Goal: Transaction & Acquisition: Purchase product/service

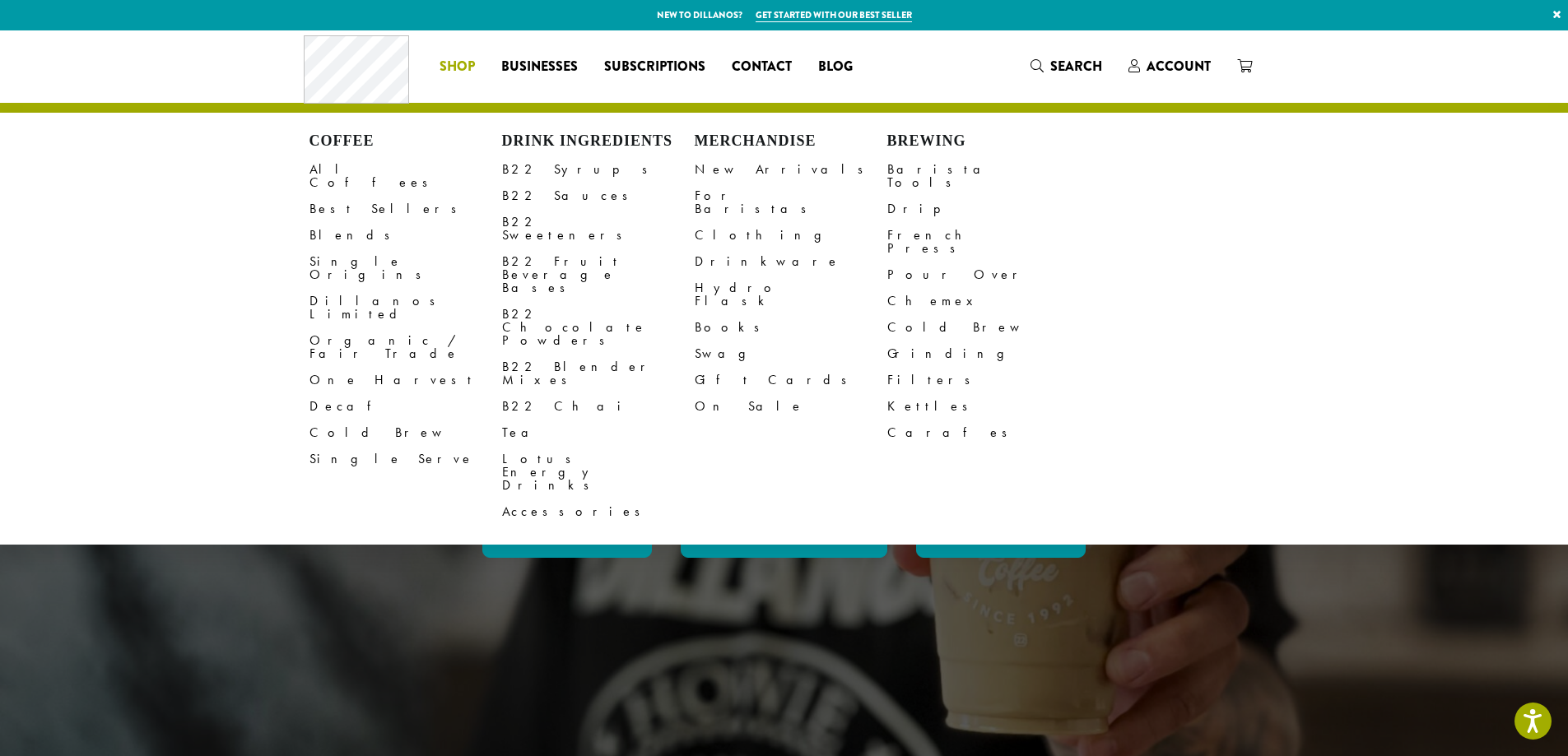
click at [472, 64] on span "Shop" at bounding box center [457, 67] width 36 height 21
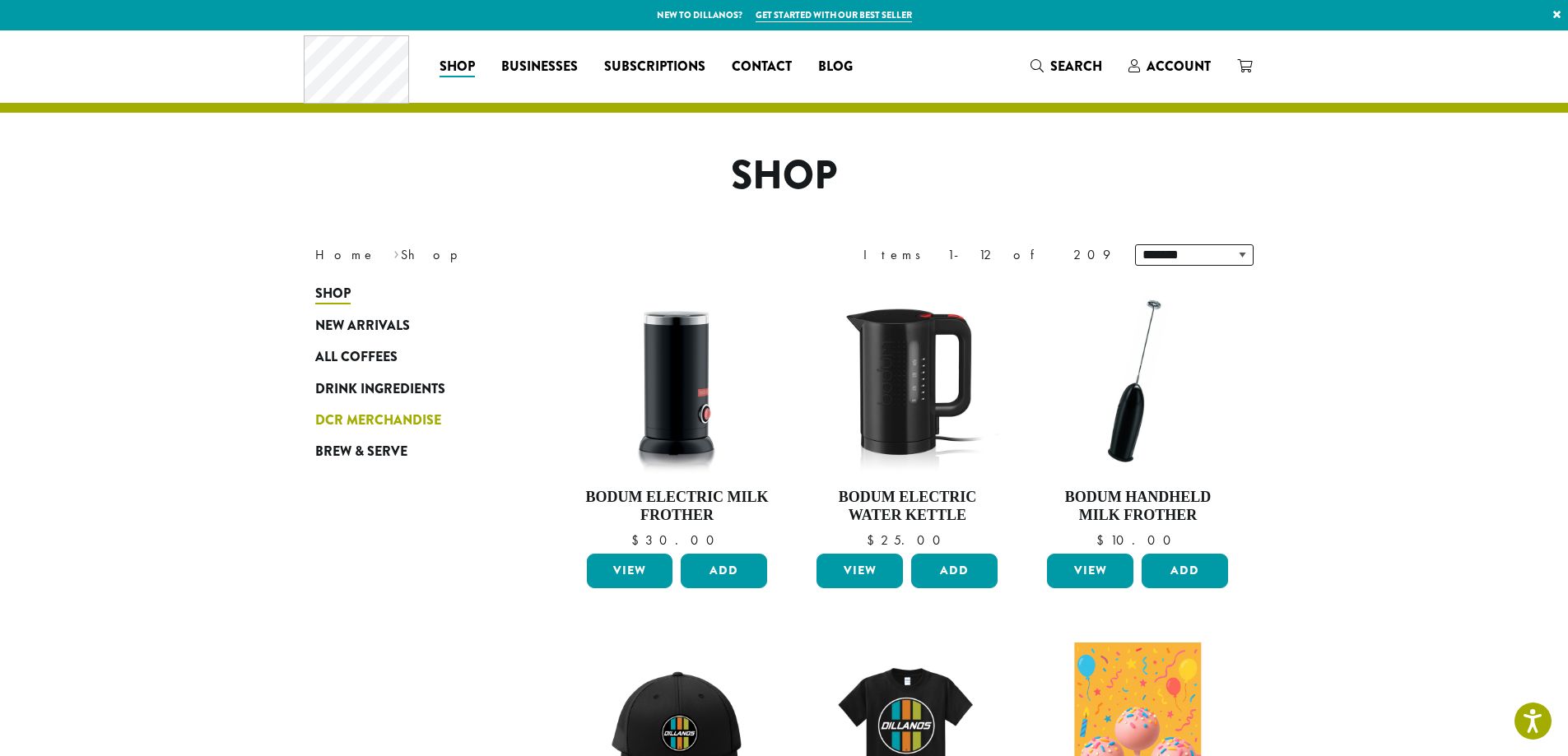
click at [398, 419] on span "DCR Merchandise" at bounding box center [378, 421] width 126 height 21
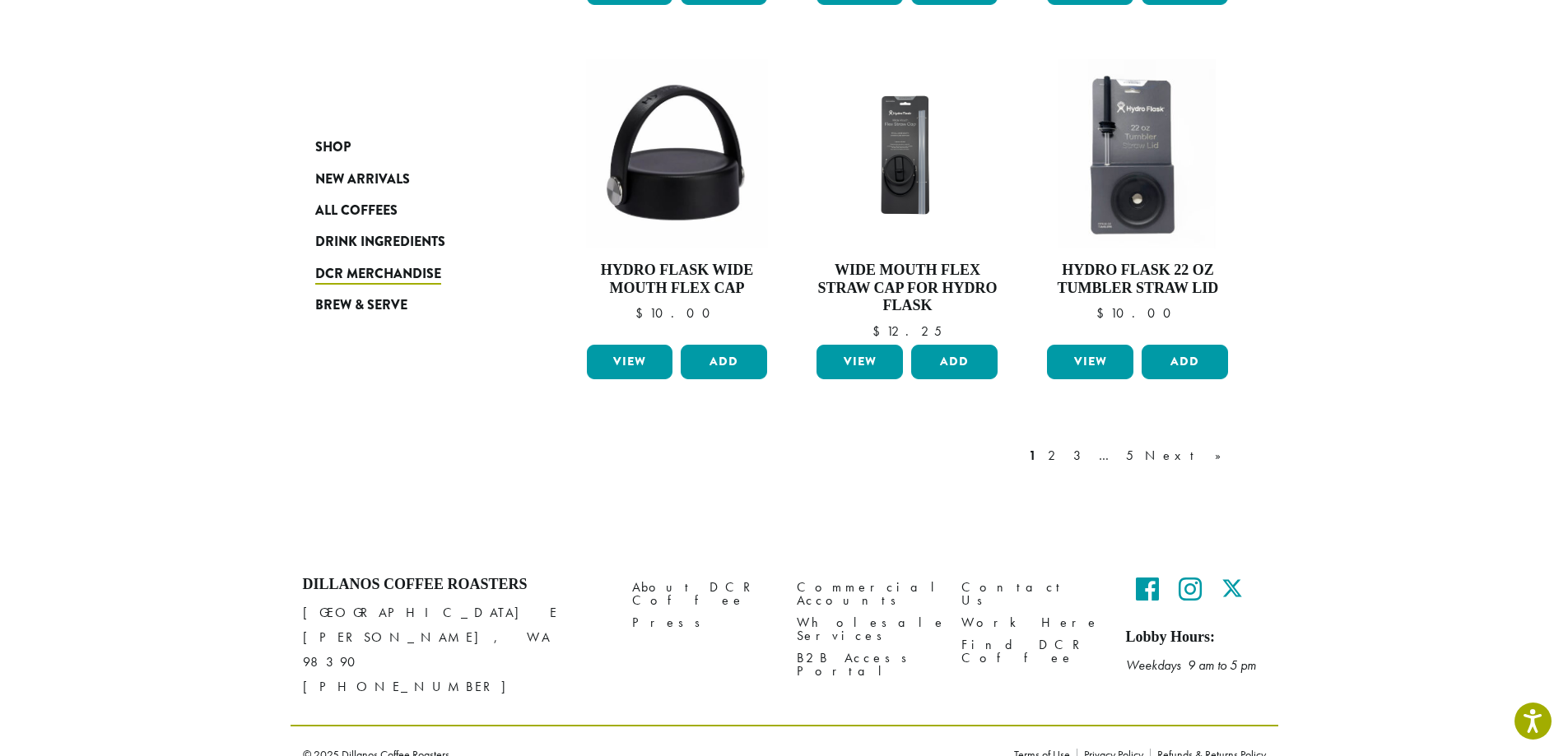
scroll to position [1369, 0]
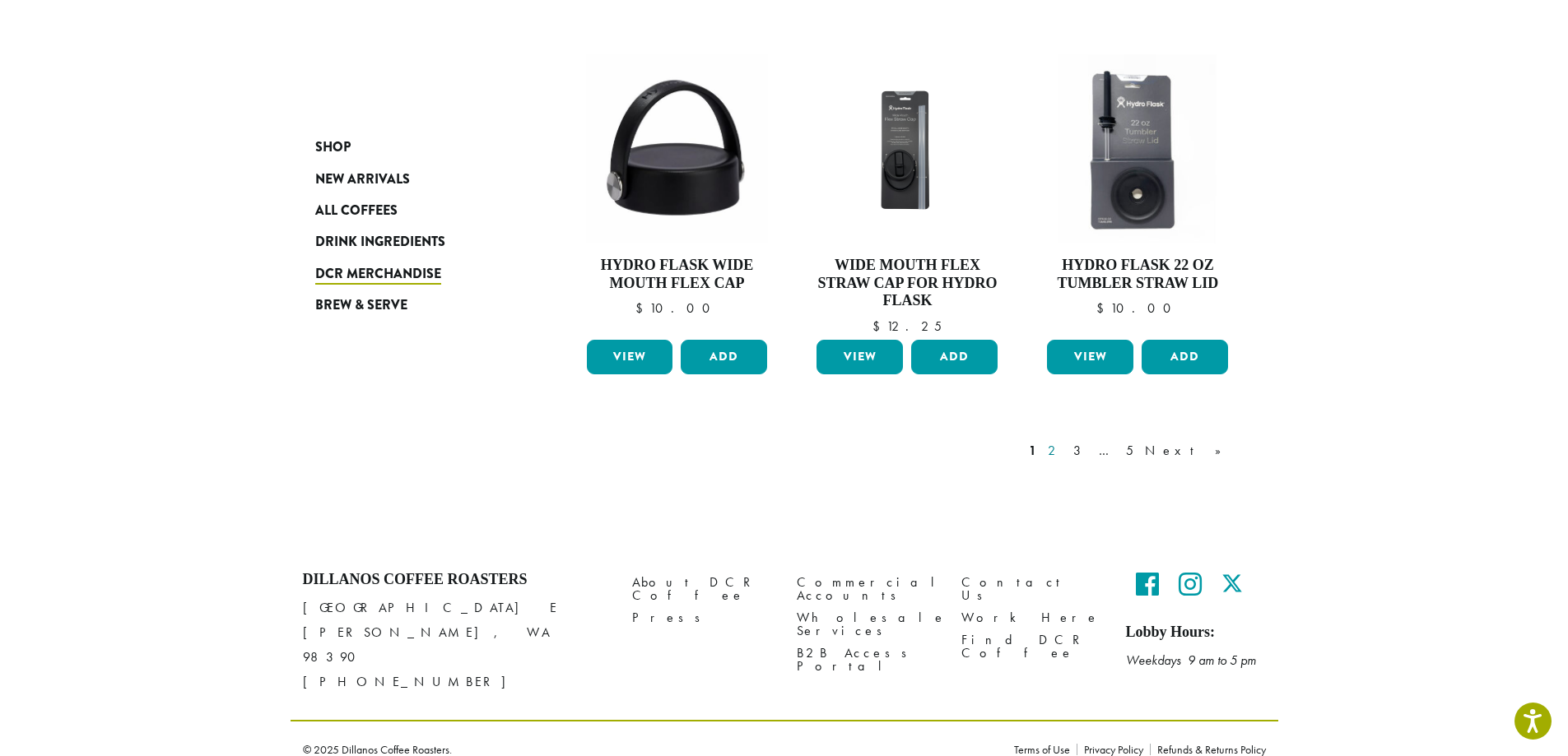
click at [1065, 455] on link "2" at bounding box center [1055, 451] width 21 height 20
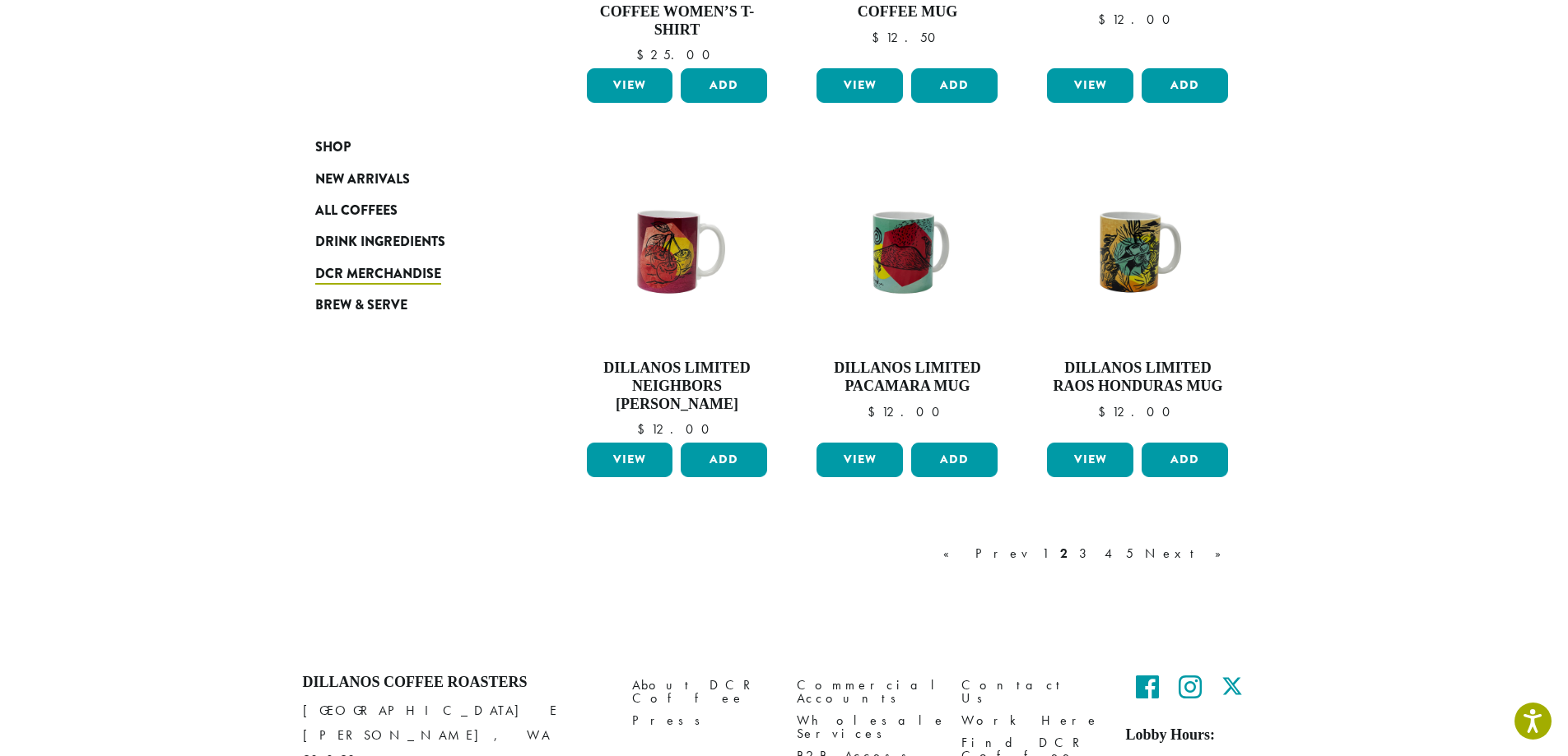
scroll to position [1319, 0]
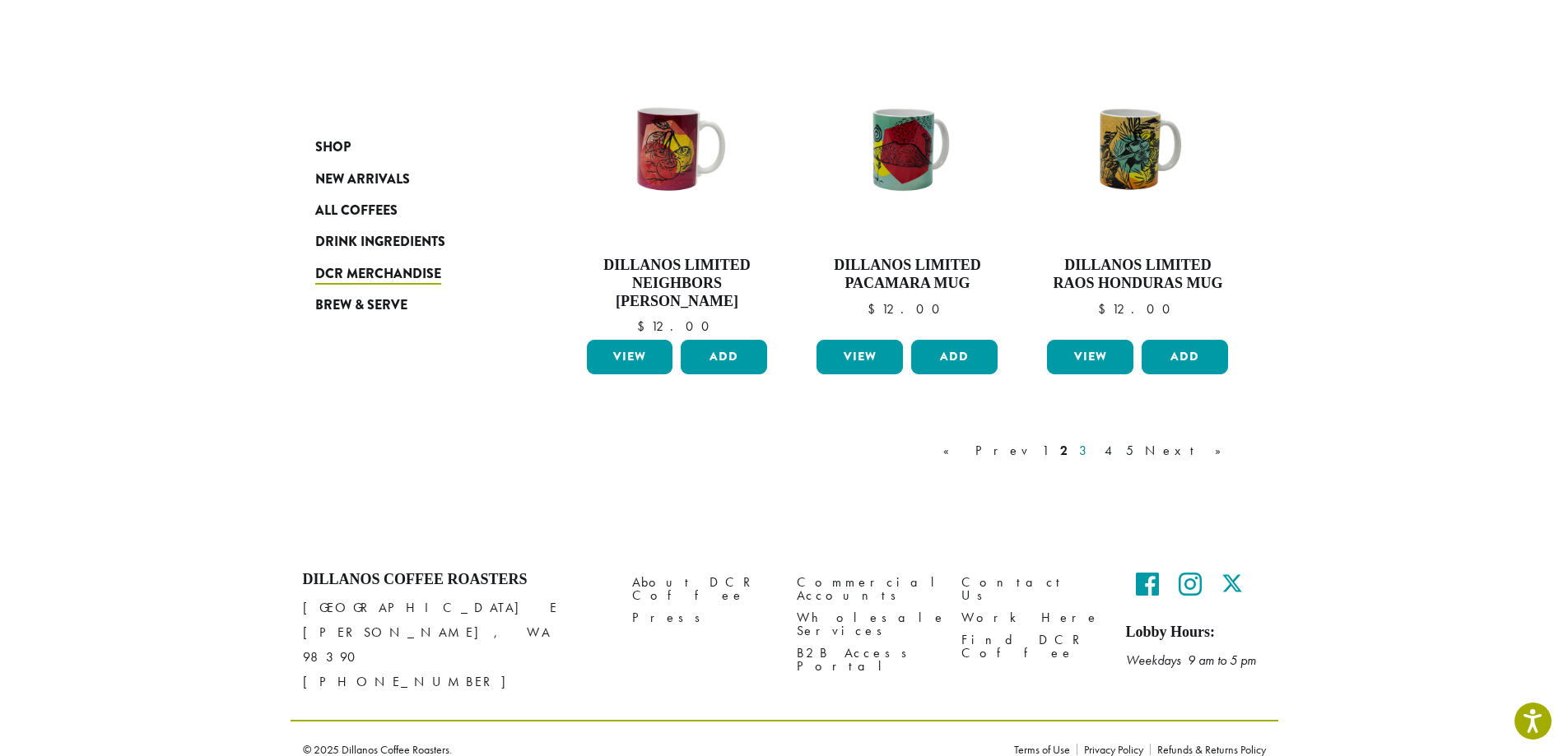
click at [1096, 452] on link "3" at bounding box center [1086, 451] width 21 height 20
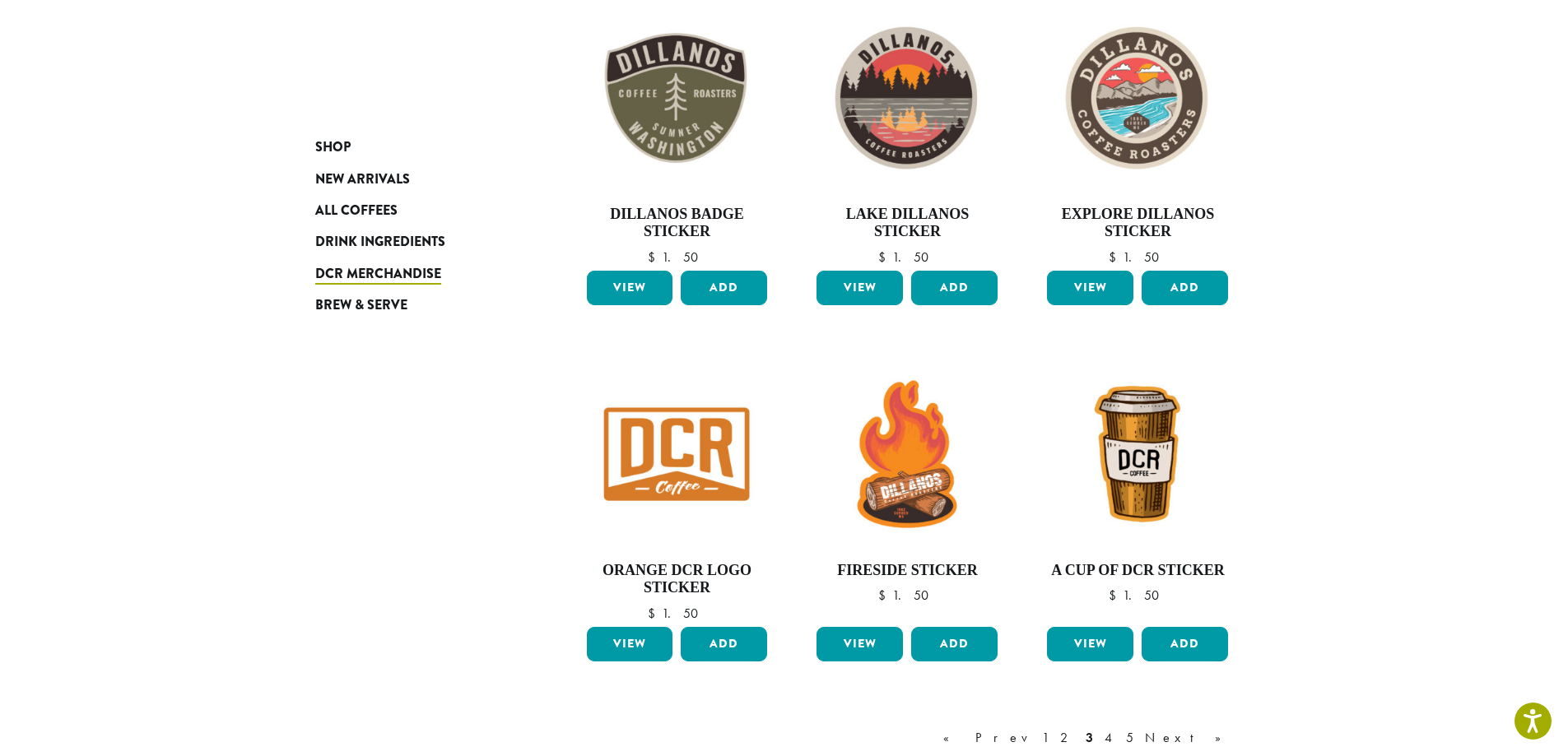
scroll to position [1089, 0]
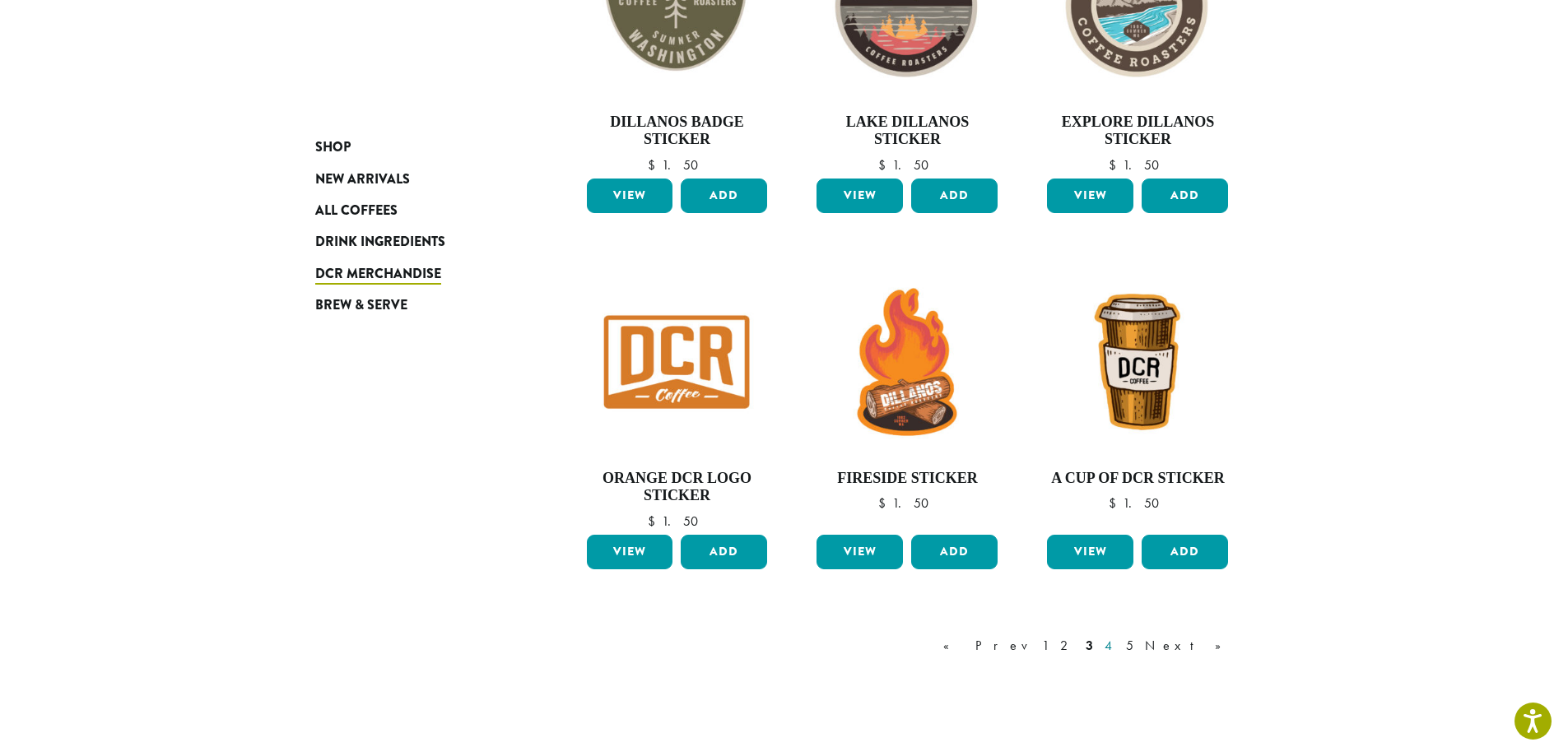
click at [1118, 651] on link "4" at bounding box center [1109, 646] width 17 height 20
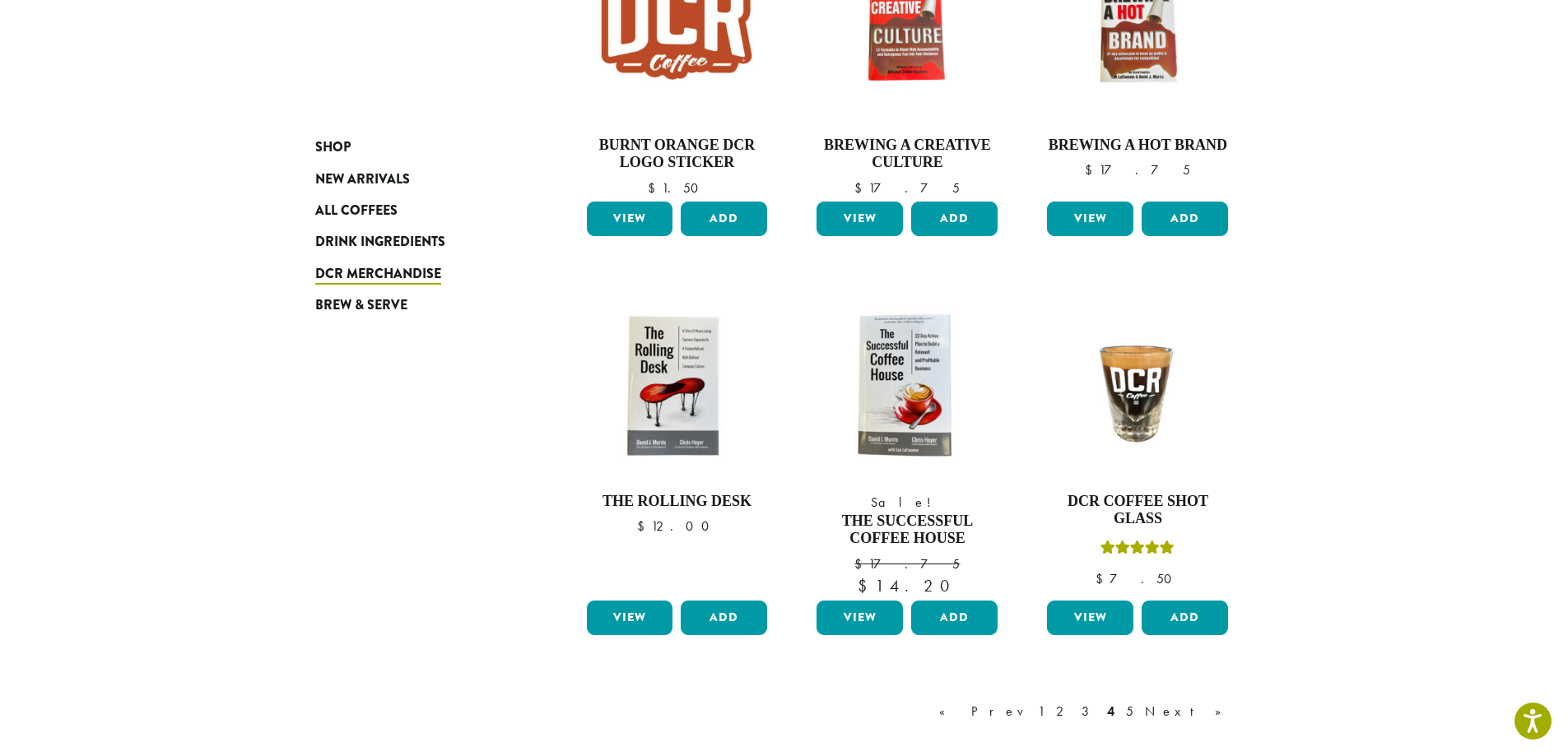
scroll to position [1254, 0]
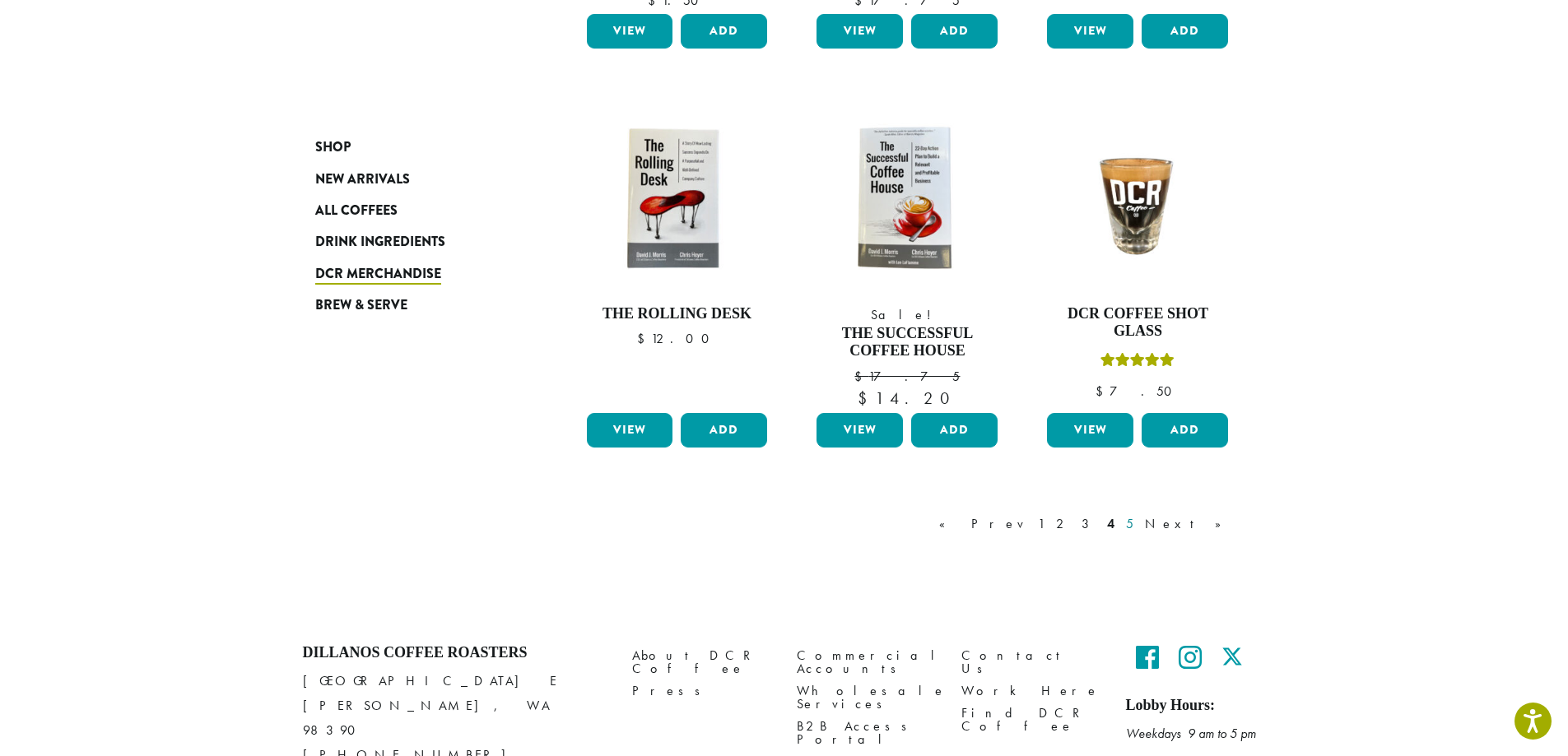
click at [1136, 526] on link "5" at bounding box center [1129, 524] width 14 height 20
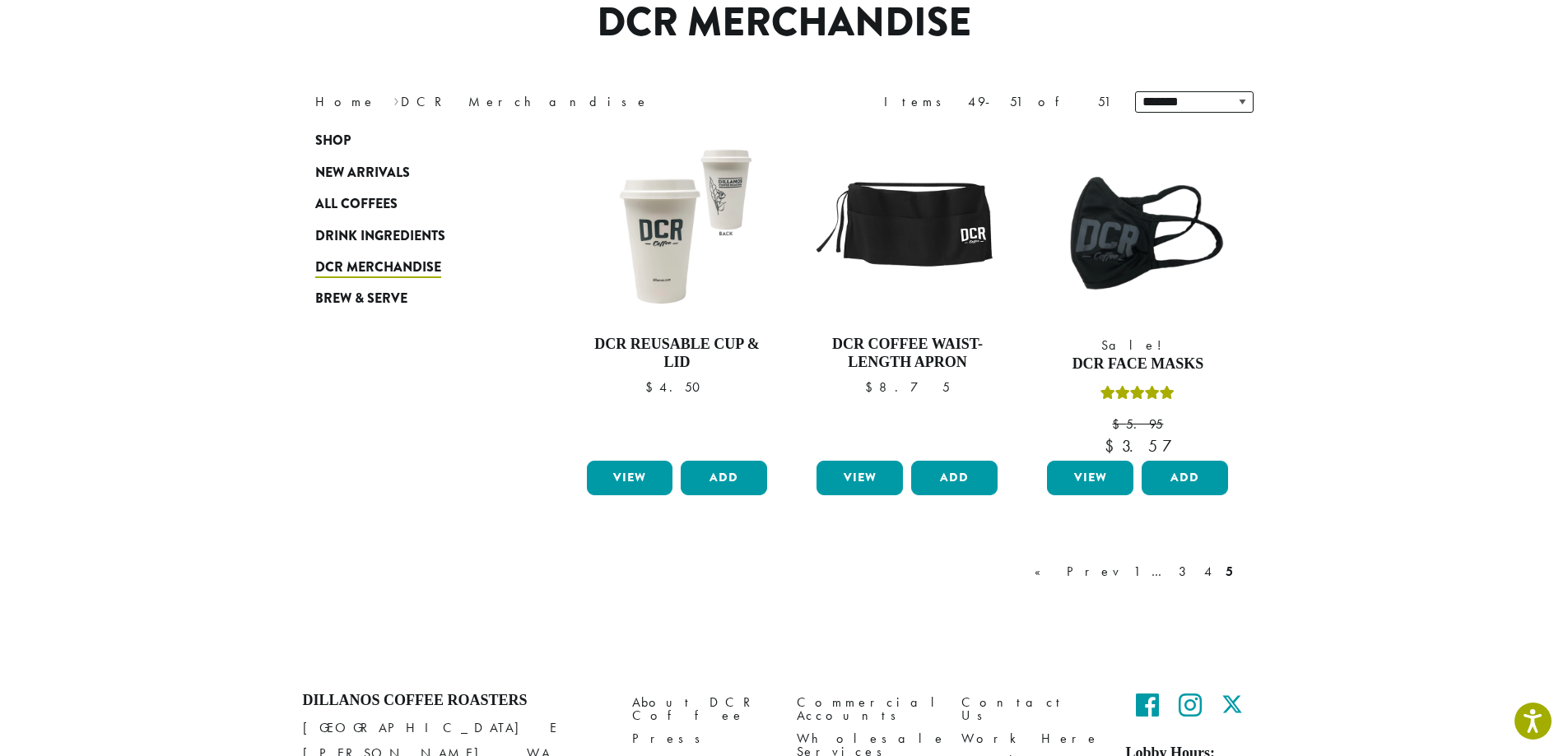
scroll to position [101, 0]
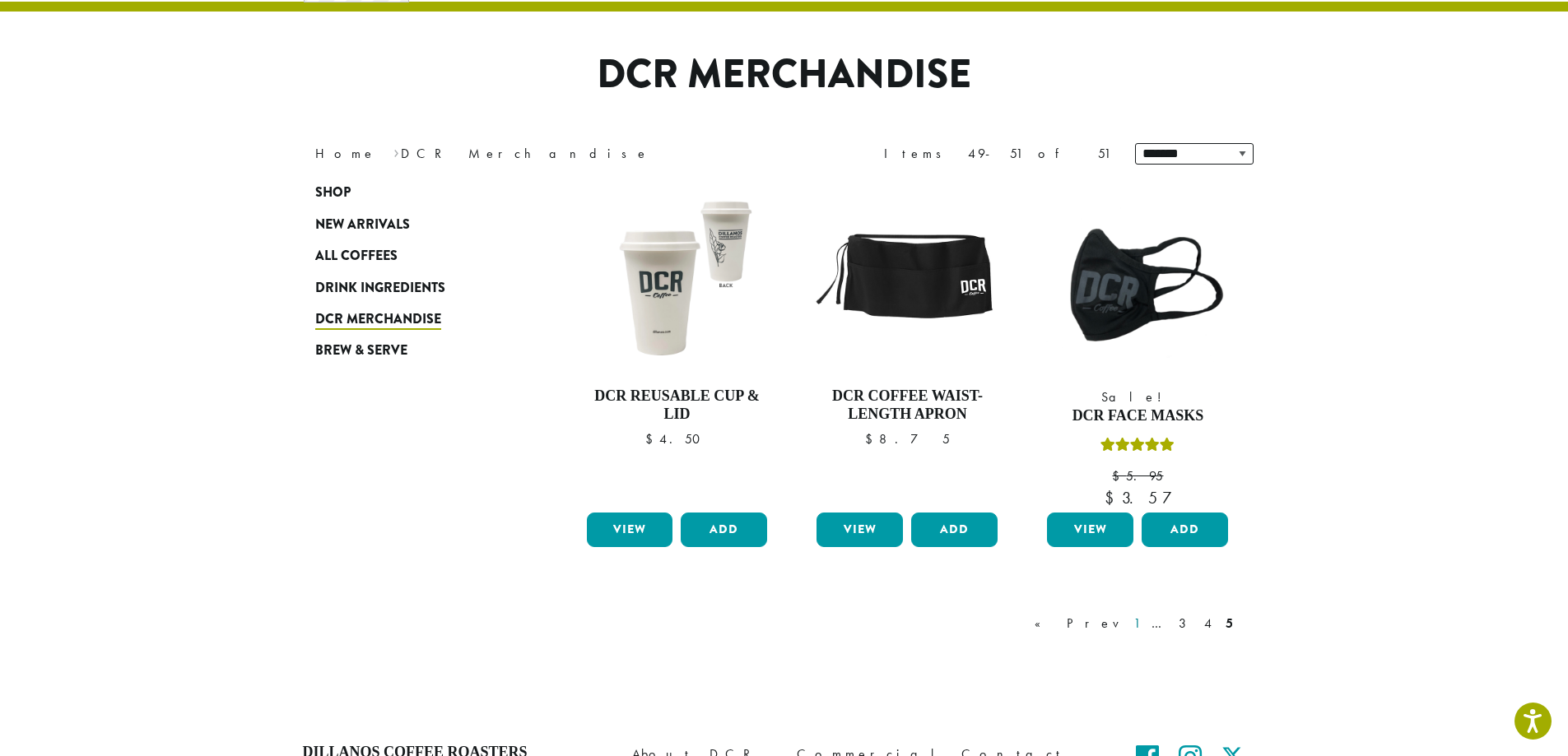
click at [1143, 625] on link "1" at bounding box center [1136, 624] width 13 height 20
